Goal: Task Accomplishment & Management: Manage account settings

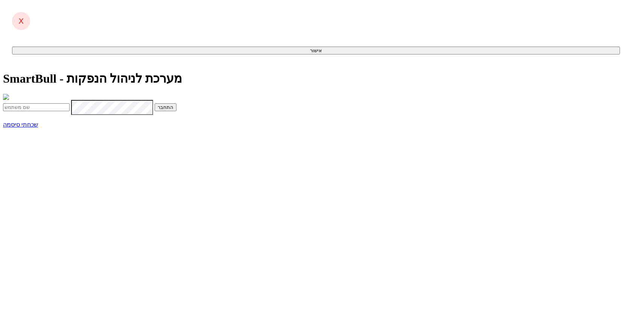
type input "[EMAIL_ADDRESS][DOMAIN_NAME]"
click at [176, 111] on button "התחבר" at bounding box center [166, 107] width 22 height 8
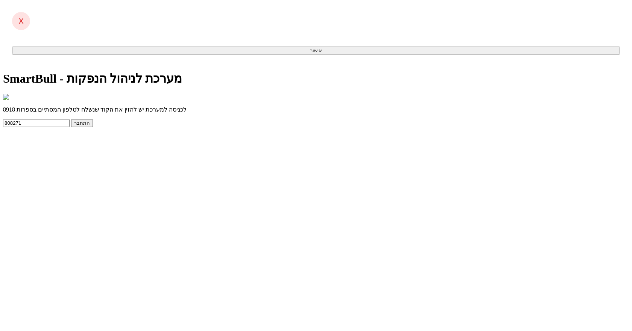
type input "808271"
click at [71, 119] on button "התחבר" at bounding box center [82, 123] width 22 height 8
click at [93, 127] on button "התחבר" at bounding box center [82, 123] width 22 height 8
